Goal: Task Accomplishment & Management: Use online tool/utility

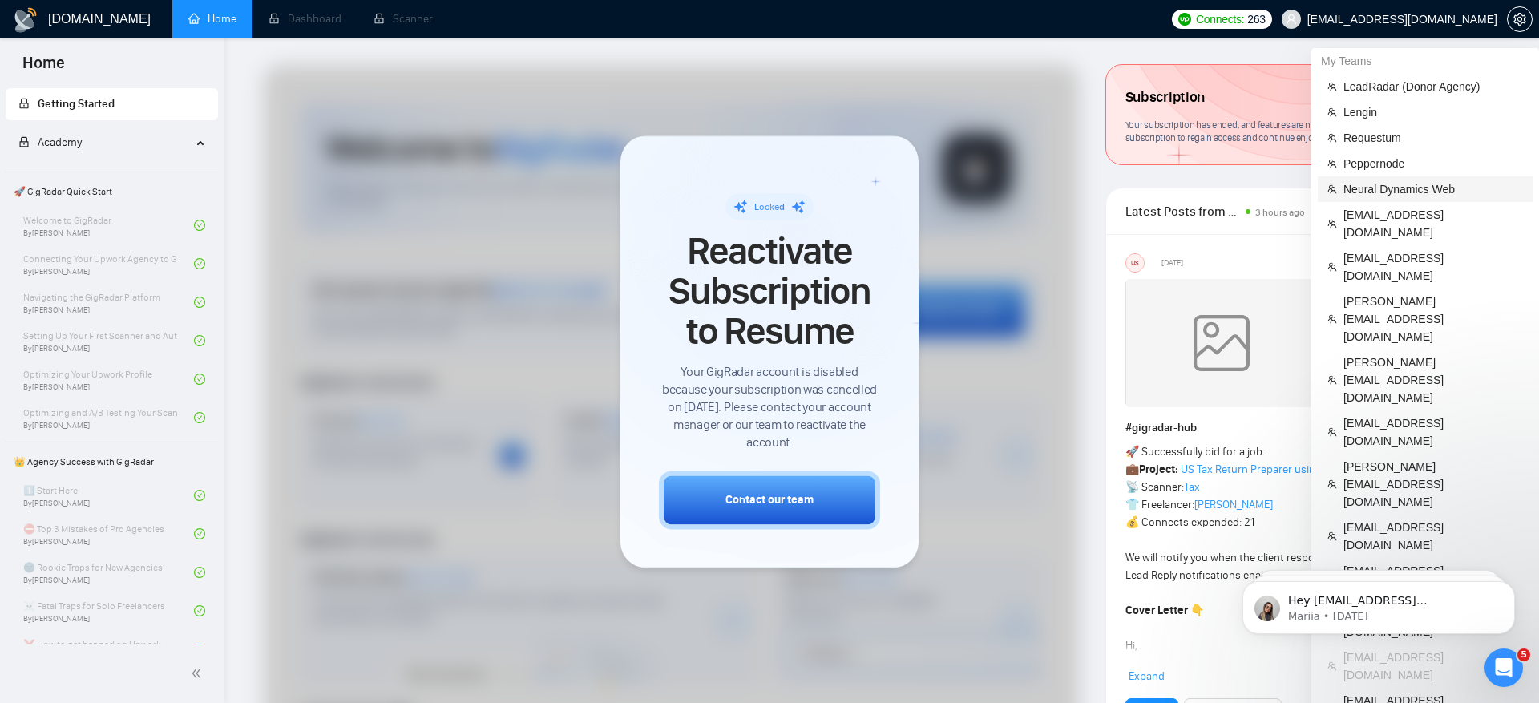
click at [1418, 181] on span "Neural Dynamics Web" at bounding box center [1433, 189] width 180 height 18
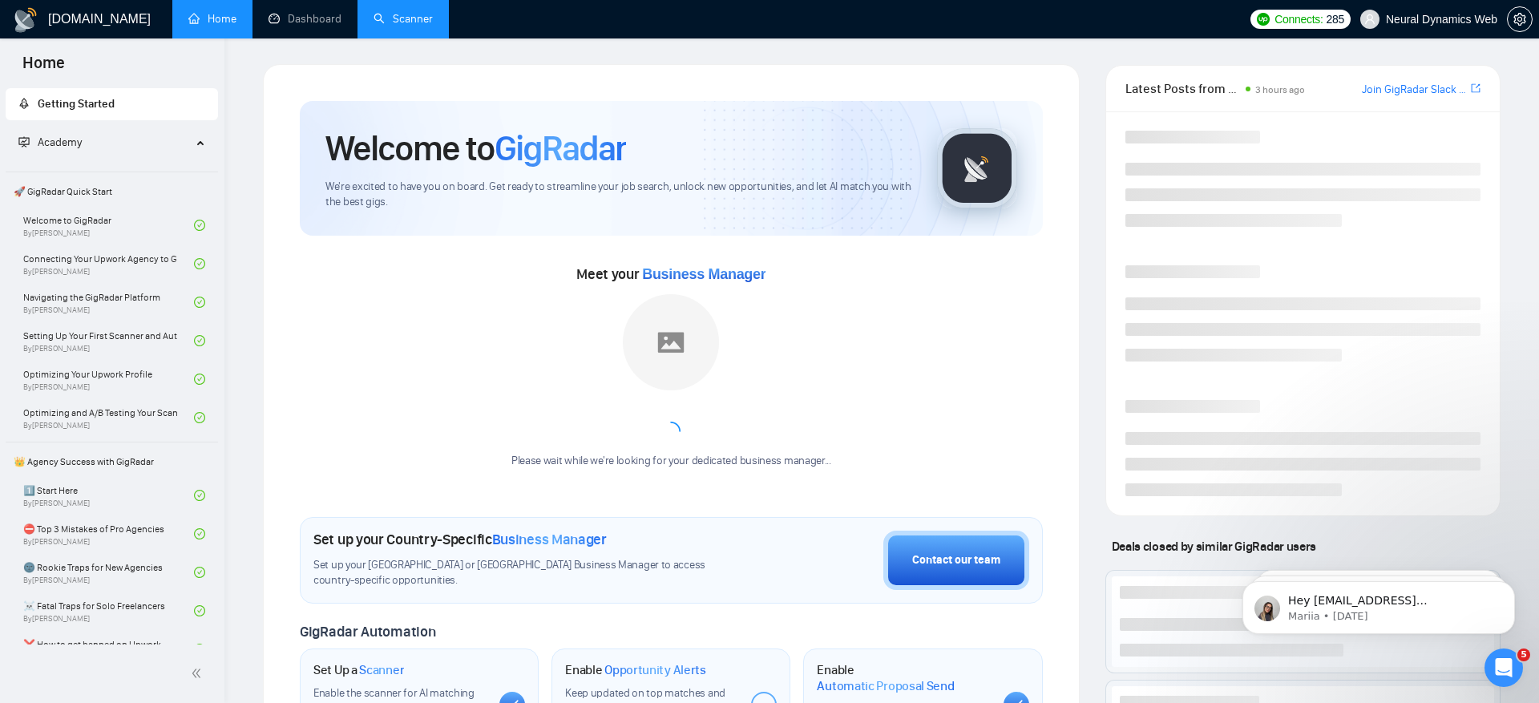
click at [400, 17] on link "Scanner" at bounding box center [403, 19] width 59 height 14
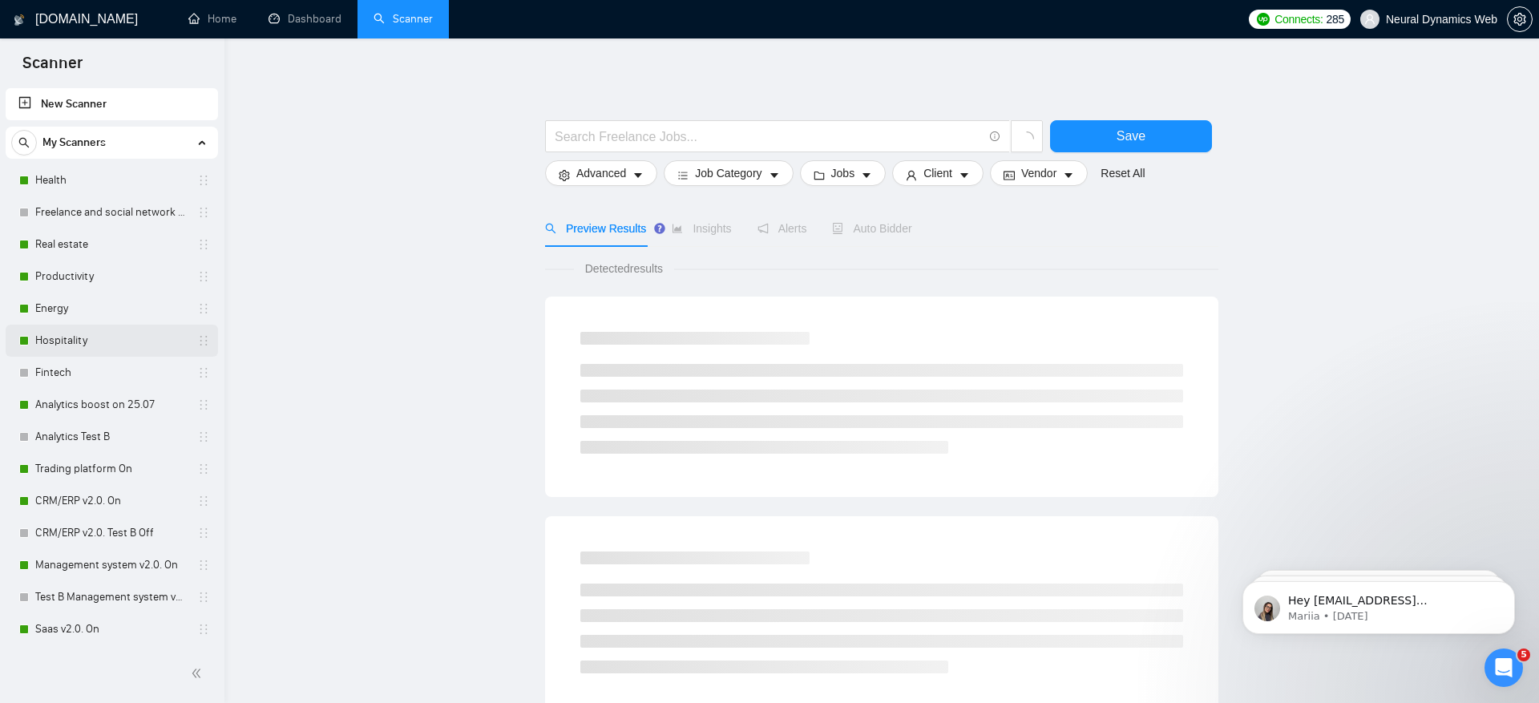
click at [132, 341] on link "Hospitality" at bounding box center [111, 341] width 152 height 32
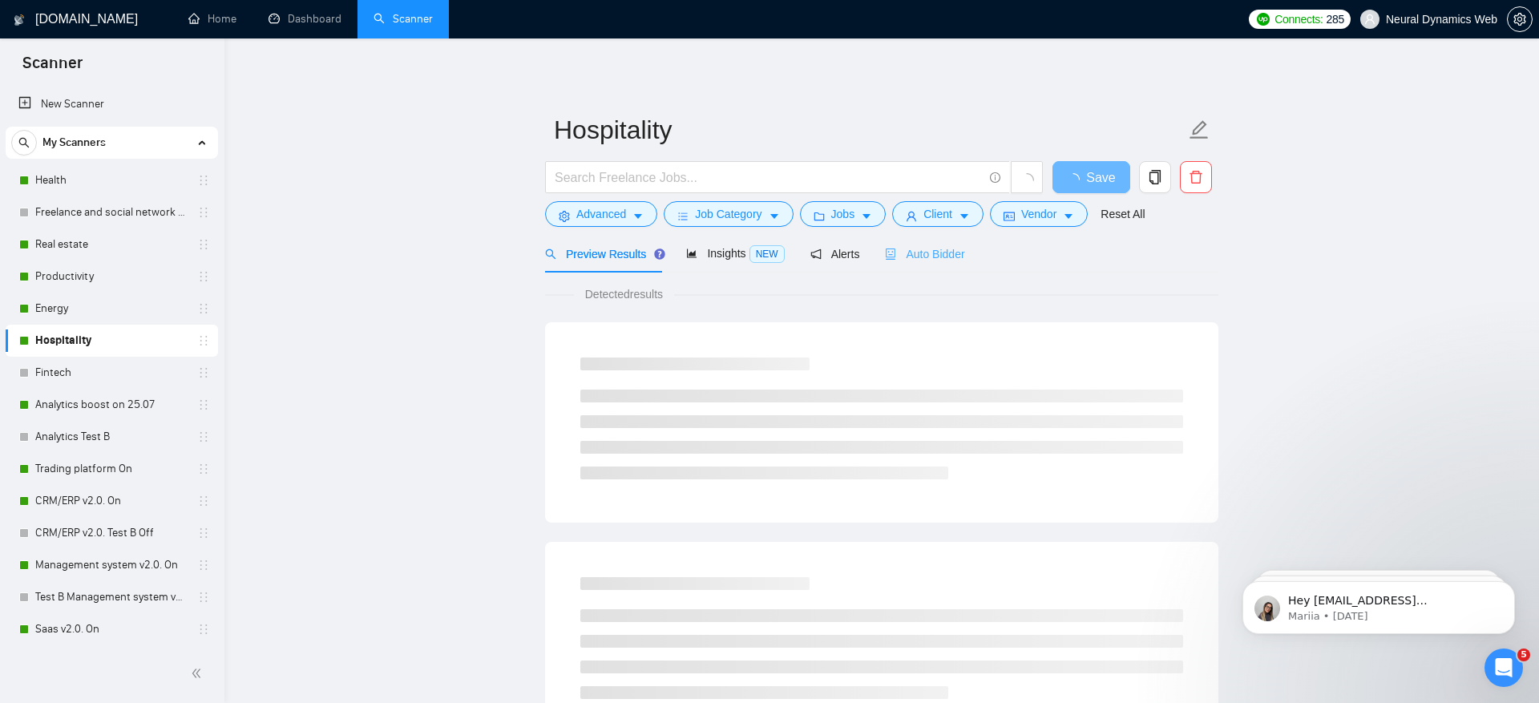
click at [924, 265] on div "Auto Bidder" at bounding box center [924, 254] width 79 height 38
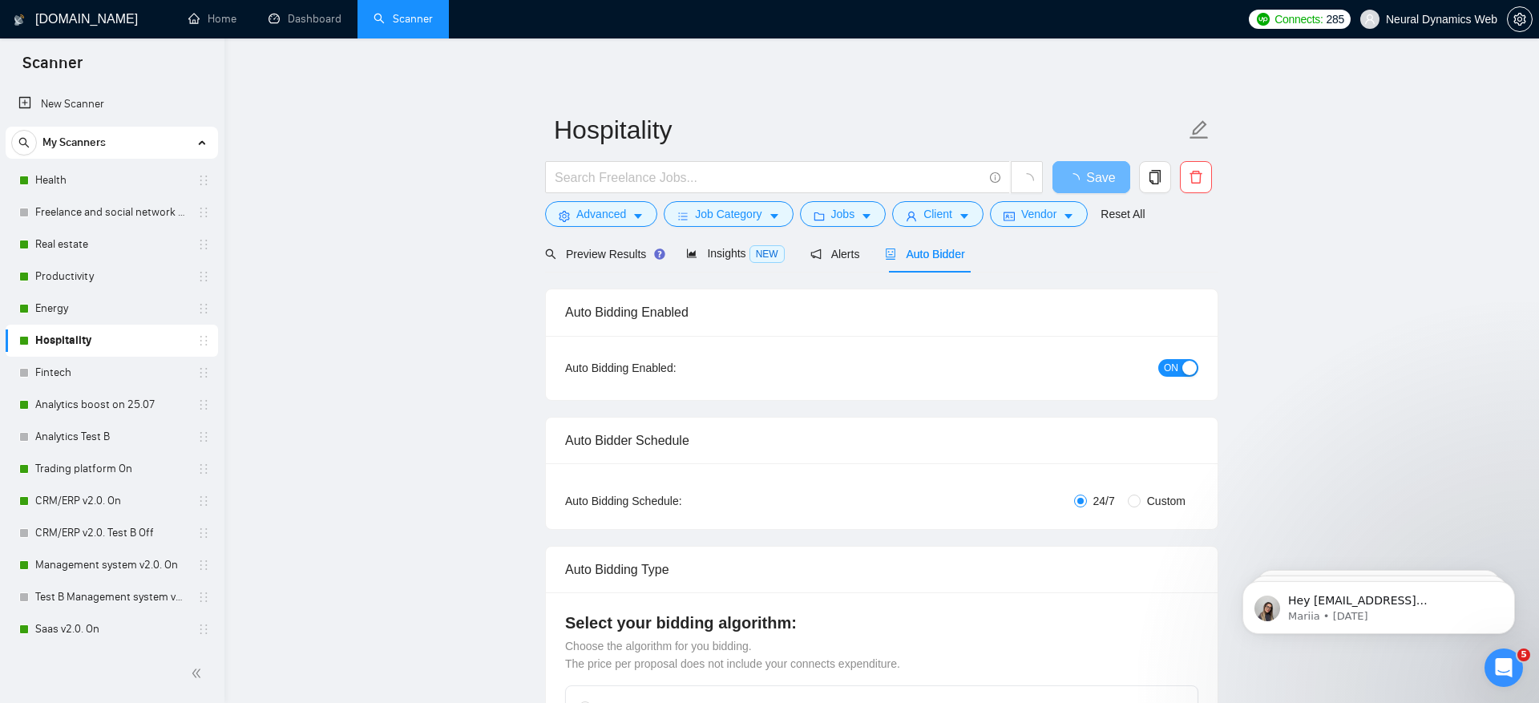
checkbox input "true"
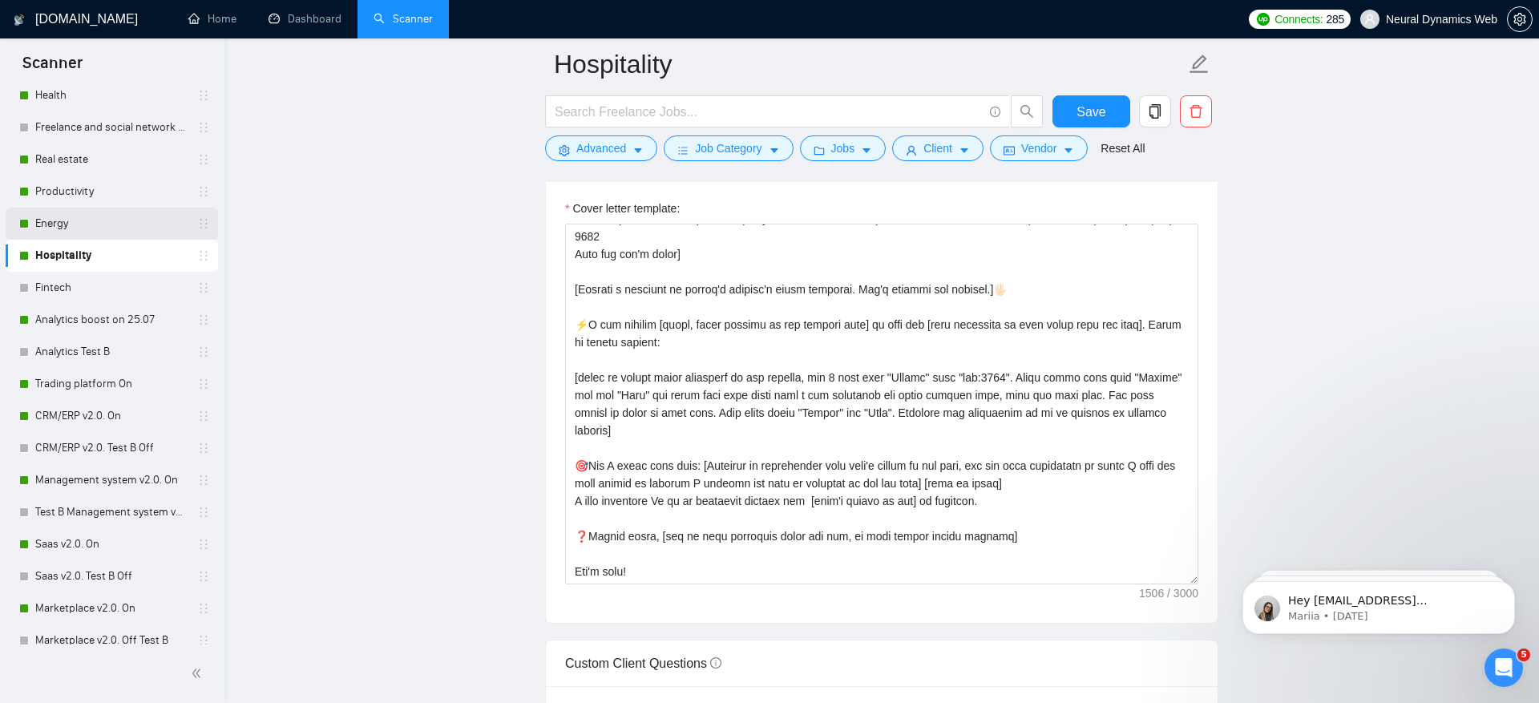
scroll to position [139, 0]
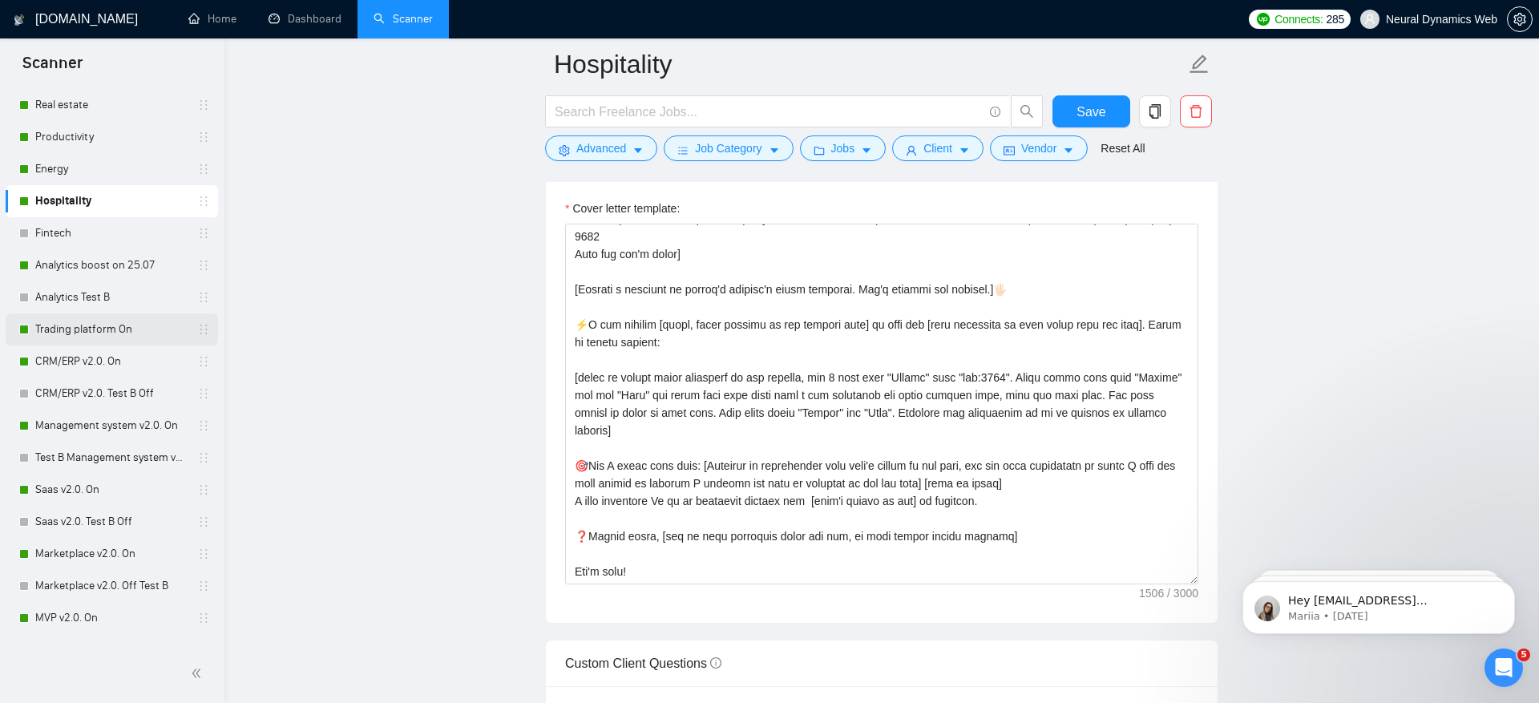
click at [142, 337] on link "Trading platform On" at bounding box center [111, 329] width 152 height 32
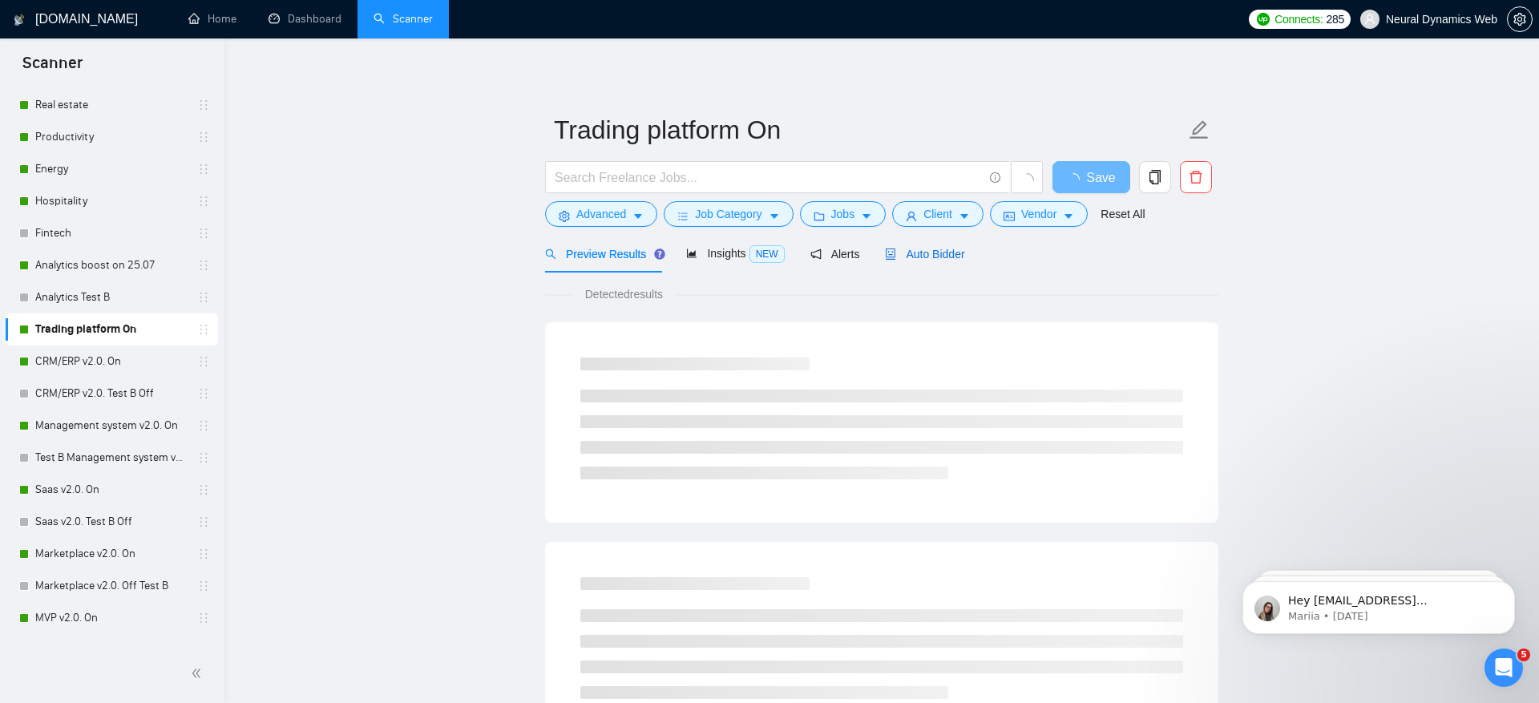
click at [907, 256] on span "Auto Bidder" at bounding box center [924, 254] width 79 height 13
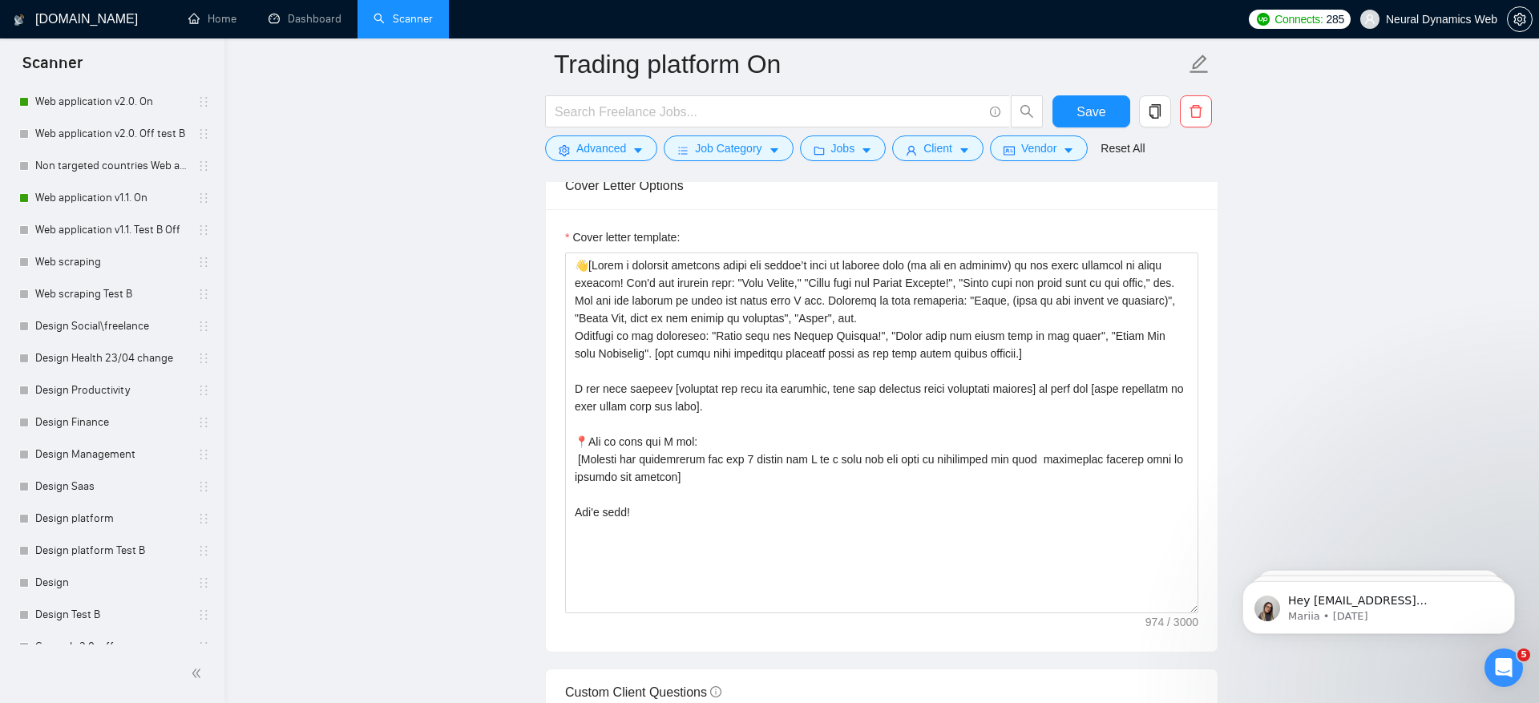
scroll to position [1379, 0]
